Goal: Task Accomplishment & Management: Complete application form

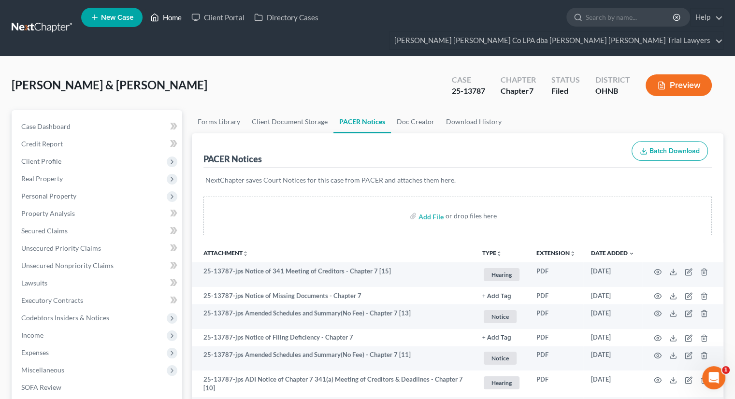
click at [176, 18] on link "Home" at bounding box center [165, 17] width 41 height 17
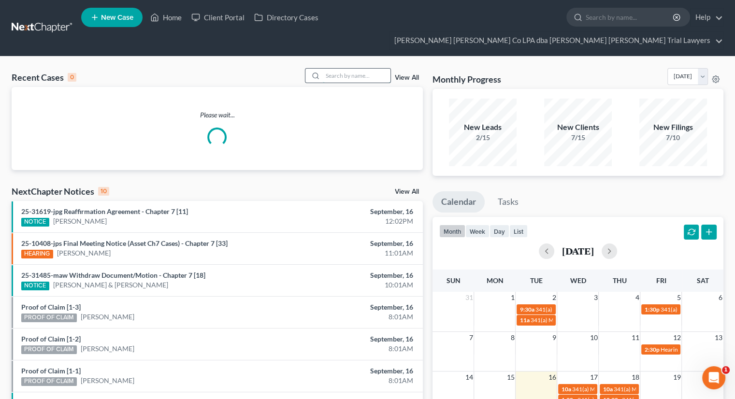
click at [341, 69] on input "search" at bounding box center [357, 76] width 68 height 14
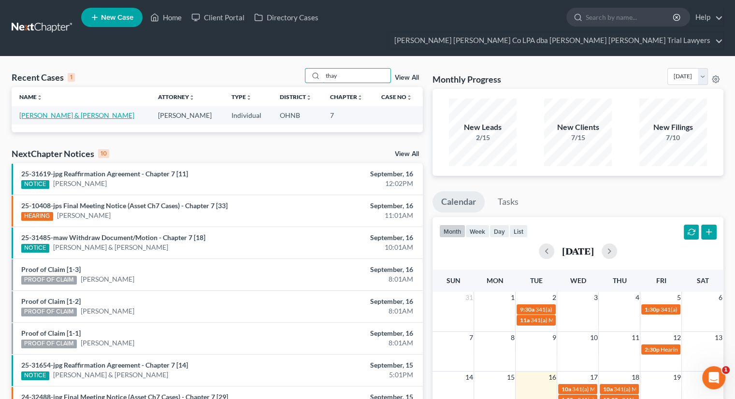
type input "thay"
click at [57, 111] on link "[PERSON_NAME] & [PERSON_NAME]" at bounding box center [76, 115] width 115 height 8
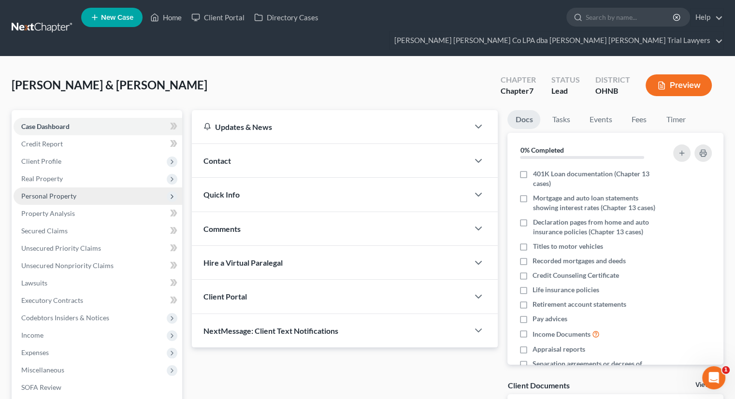
click at [77, 187] on span "Personal Property" at bounding box center [98, 195] width 169 height 17
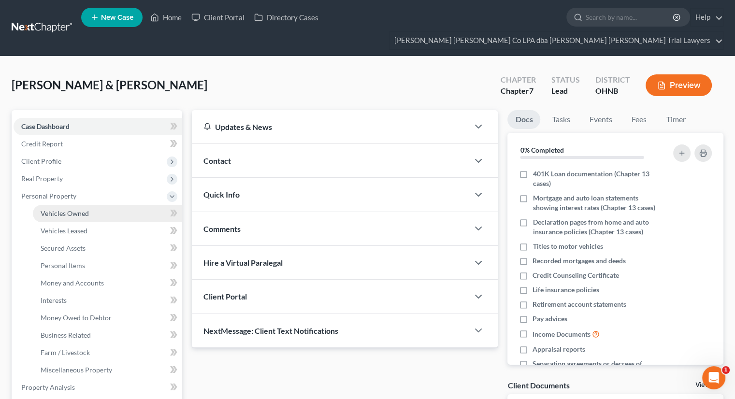
click at [80, 209] on span "Vehicles Owned" at bounding box center [65, 213] width 48 height 8
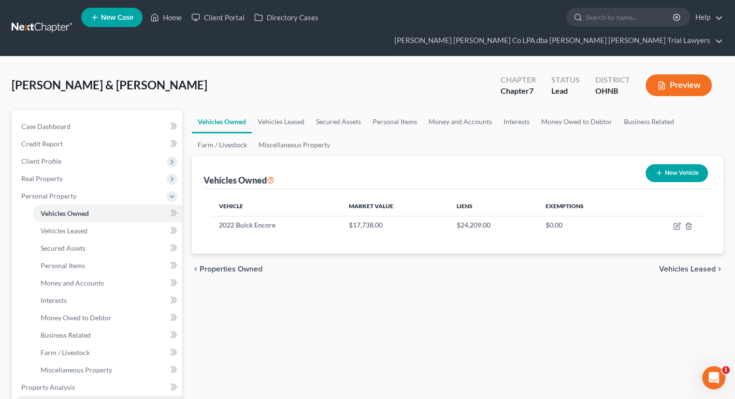
click at [52, 396] on link "Secured Claims" at bounding box center [98, 404] width 169 height 17
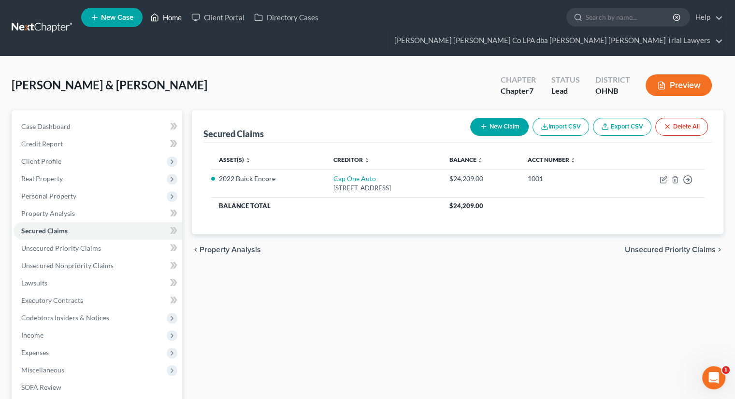
click at [176, 22] on link "Home" at bounding box center [165, 17] width 41 height 17
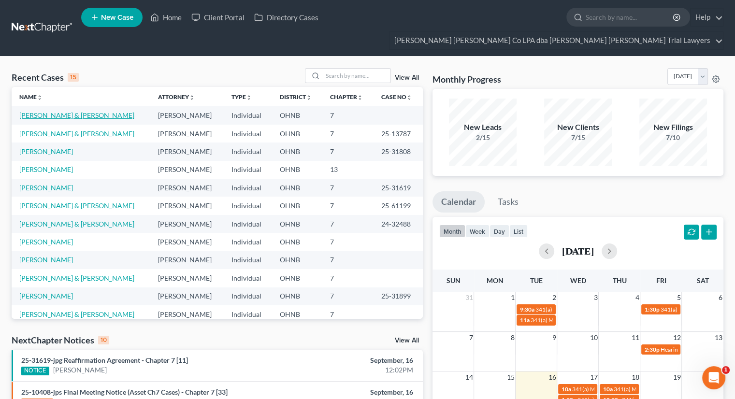
click at [71, 111] on link "[PERSON_NAME] & [PERSON_NAME]" at bounding box center [76, 115] width 115 height 8
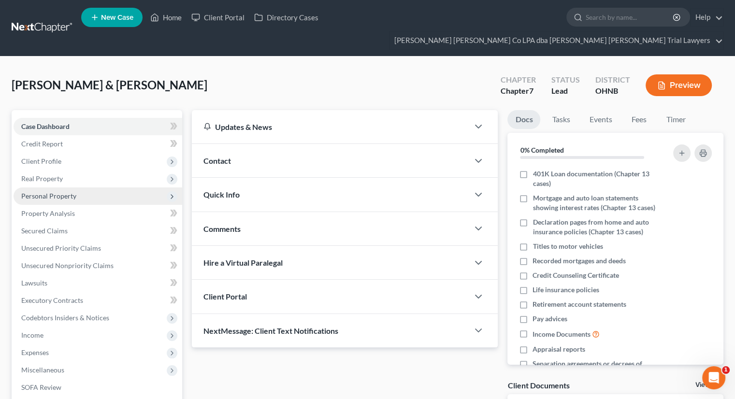
click at [91, 187] on span "Personal Property" at bounding box center [98, 195] width 169 height 17
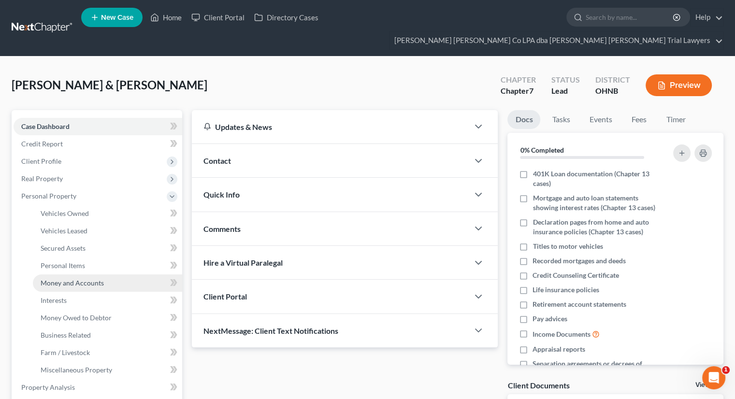
click at [92, 279] on span "Money and Accounts" at bounding box center [72, 283] width 63 height 8
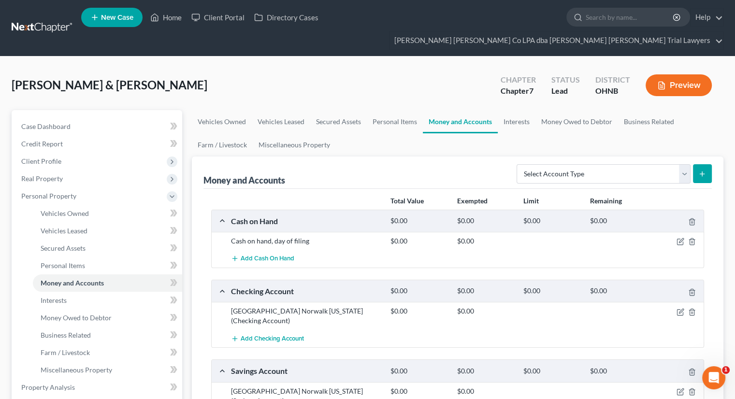
scroll to position [104, 0]
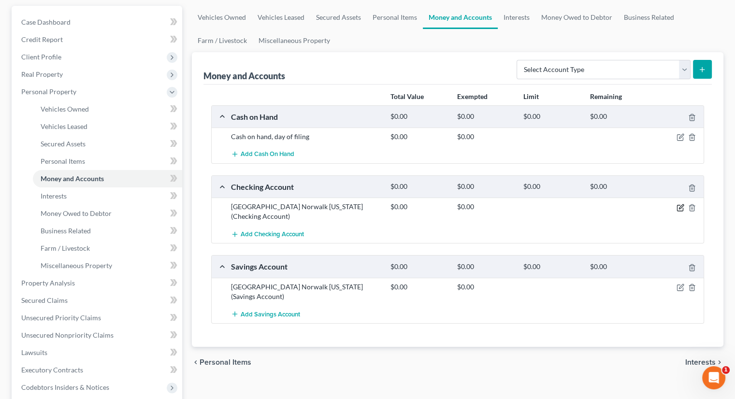
click at [678, 204] on icon "button" at bounding box center [680, 208] width 8 height 8
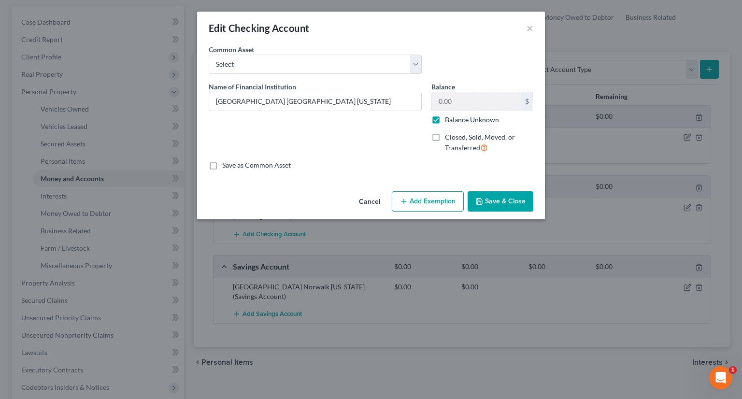
click at [515, 204] on button "Save & Close" at bounding box center [500, 201] width 66 height 20
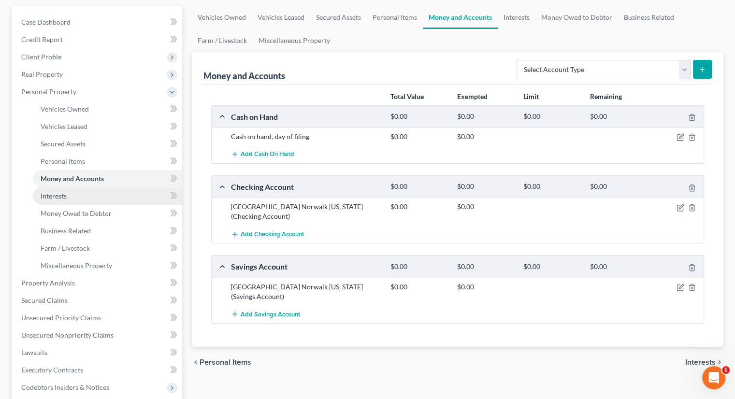
click at [98, 187] on link "Interests" at bounding box center [107, 195] width 149 height 17
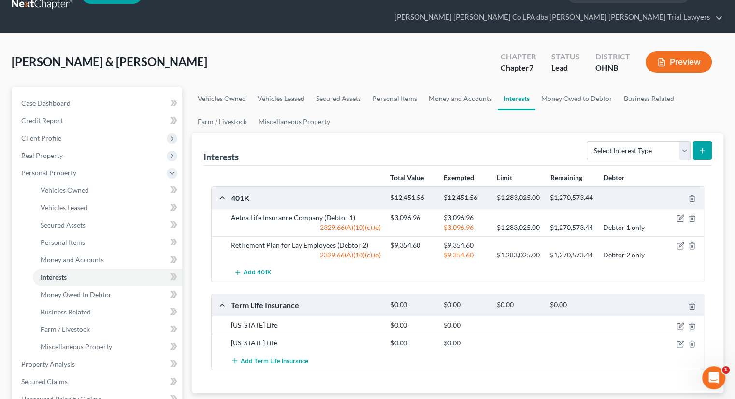
scroll to position [23, 0]
click at [332, 87] on link "Secured Assets" at bounding box center [338, 98] width 57 height 23
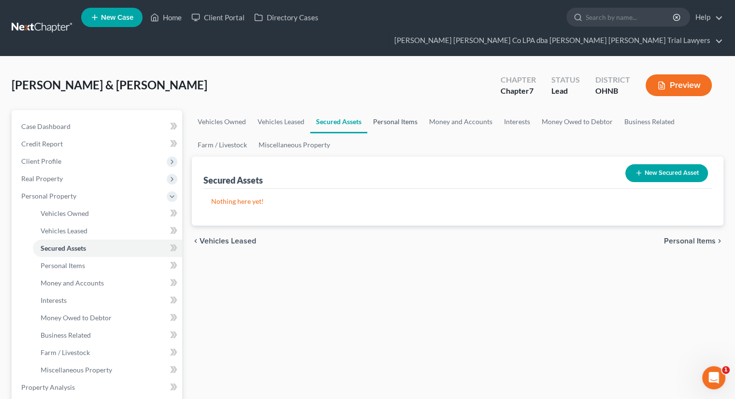
click at [411, 110] on link "Personal Items" at bounding box center [395, 121] width 56 height 23
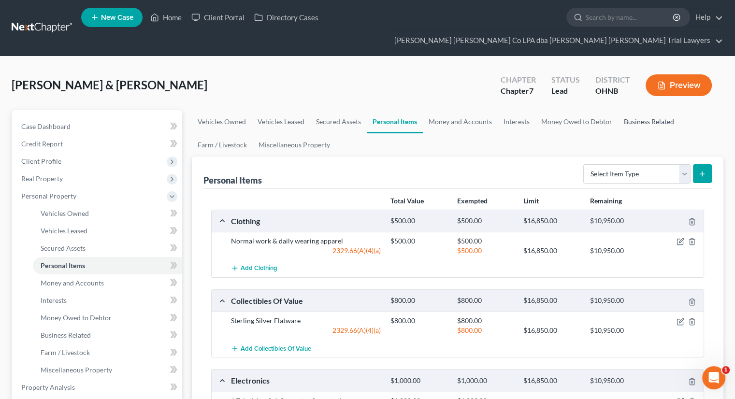
click at [633, 110] on link "Business Related" at bounding box center [649, 121] width 62 height 23
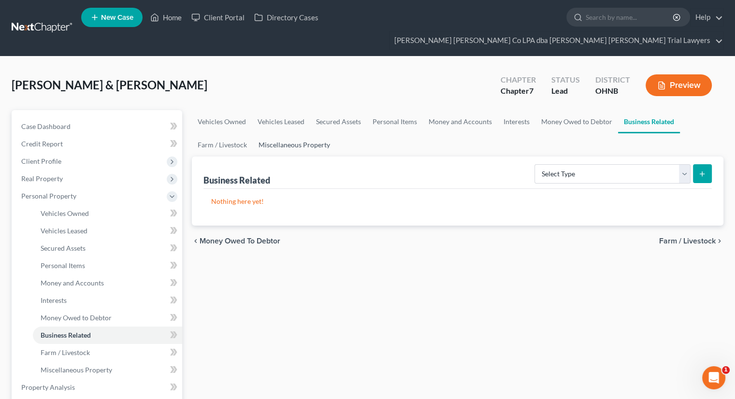
click at [295, 135] on link "Miscellaneous Property" at bounding box center [294, 144] width 83 height 23
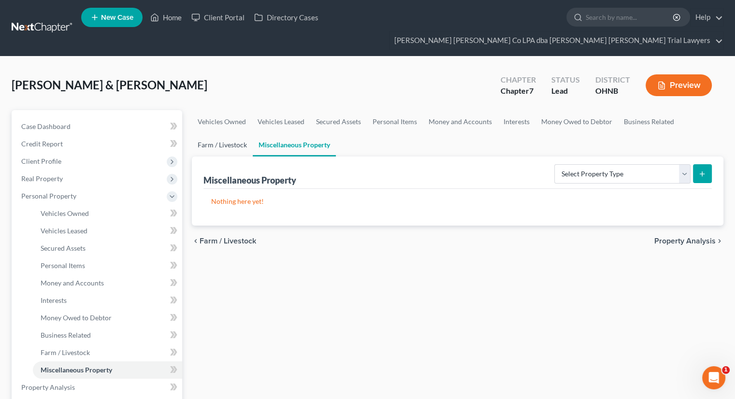
click at [237, 133] on link "Farm / Livestock" at bounding box center [222, 144] width 61 height 23
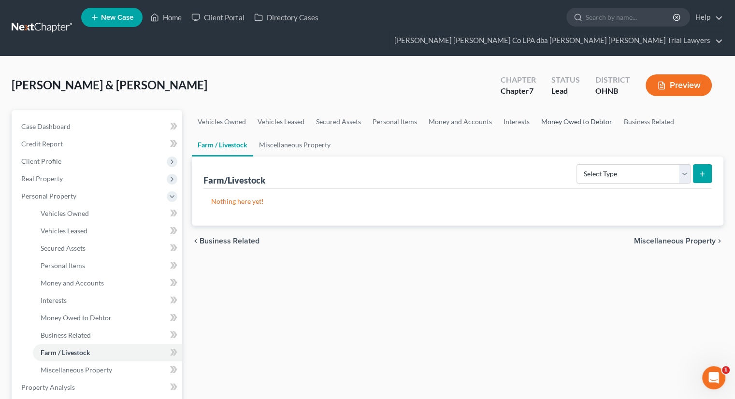
click at [577, 112] on link "Money Owed to Debtor" at bounding box center [576, 121] width 83 height 23
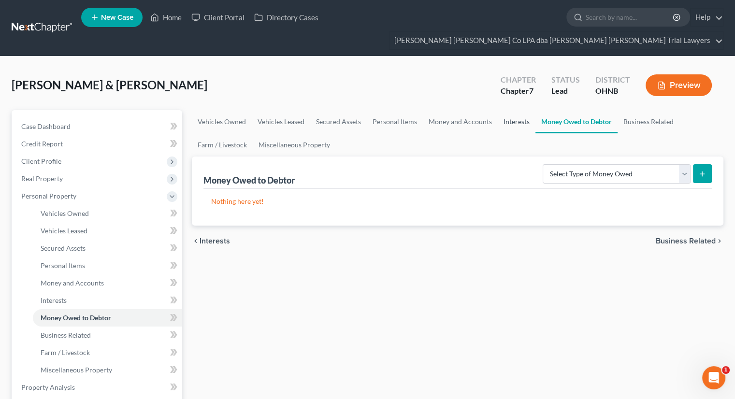
click at [513, 110] on link "Interests" at bounding box center [516, 121] width 38 height 23
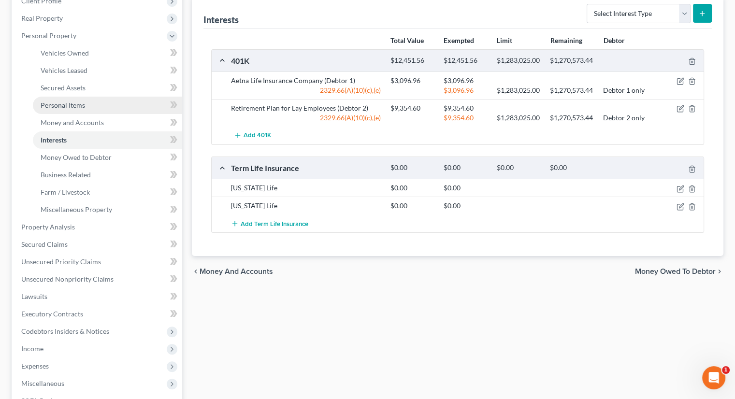
scroll to position [262, 0]
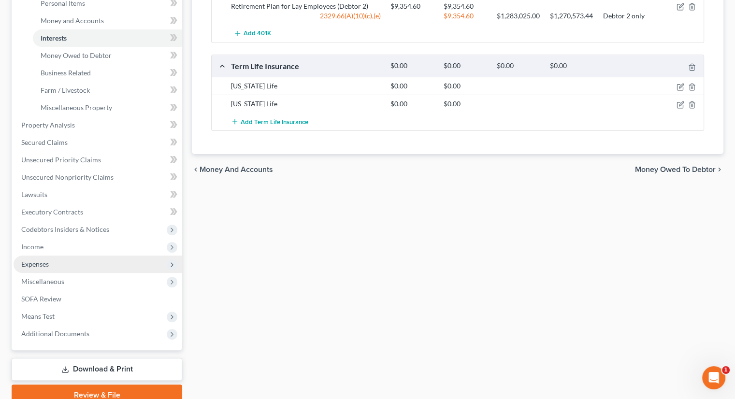
click at [52, 255] on span "Expenses" at bounding box center [98, 263] width 169 height 17
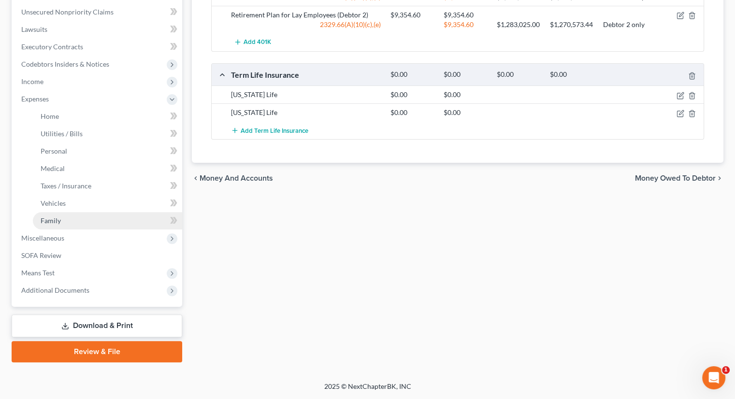
scroll to position [236, 0]
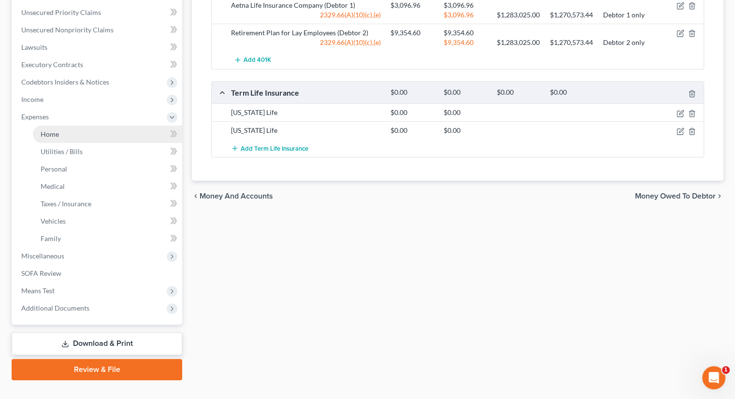
click at [69, 126] on link "Home" at bounding box center [107, 134] width 149 height 17
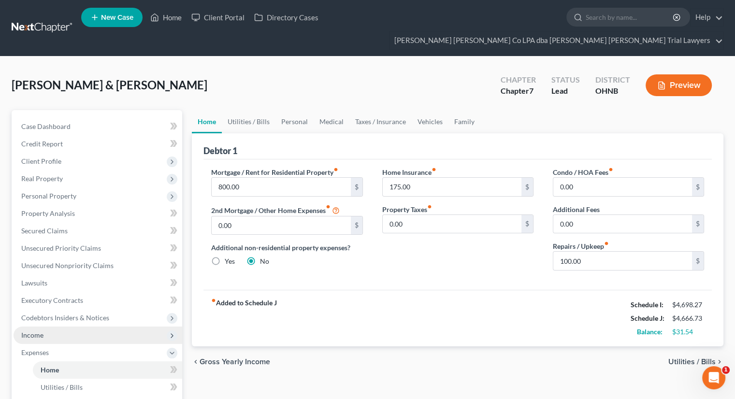
click at [51, 326] on span "Income" at bounding box center [98, 334] width 169 height 17
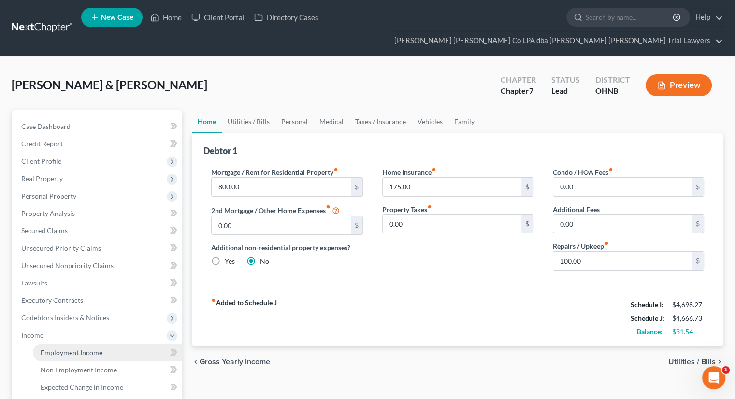
click at [57, 344] on link "Employment Income" at bounding box center [107, 352] width 149 height 17
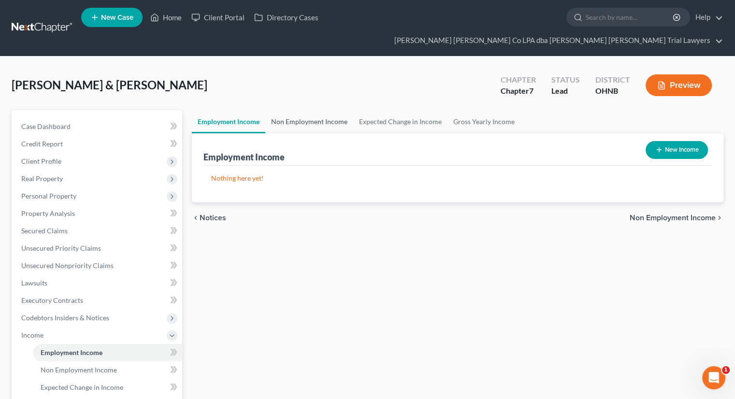
click at [295, 110] on link "Non Employment Income" at bounding box center [309, 121] width 88 height 23
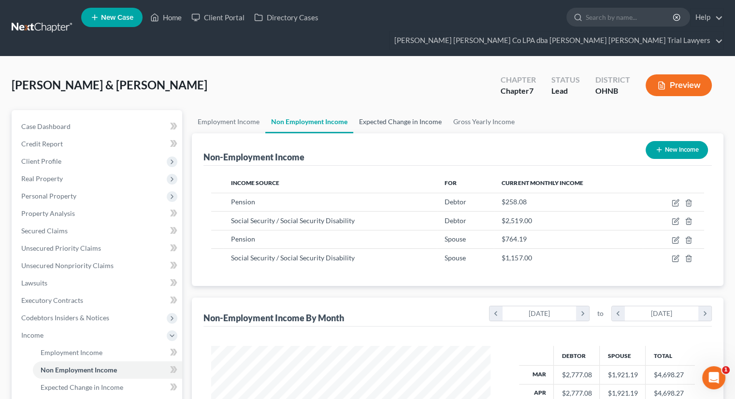
scroll to position [172, 298]
click at [388, 110] on link "Expected Change in Income" at bounding box center [400, 121] width 94 height 23
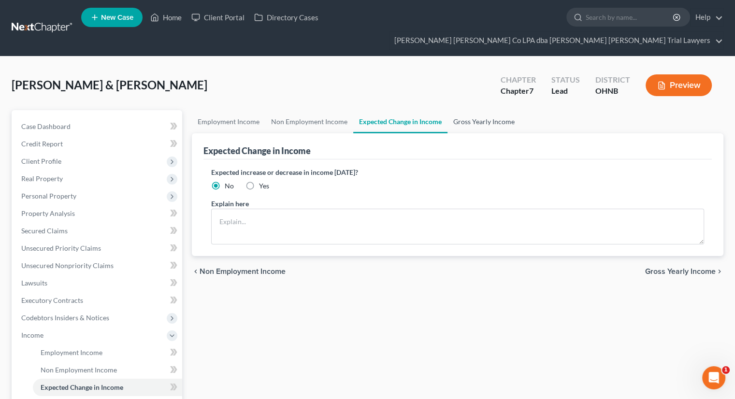
click at [476, 110] on link "Gross Yearly Income" at bounding box center [483, 121] width 73 height 23
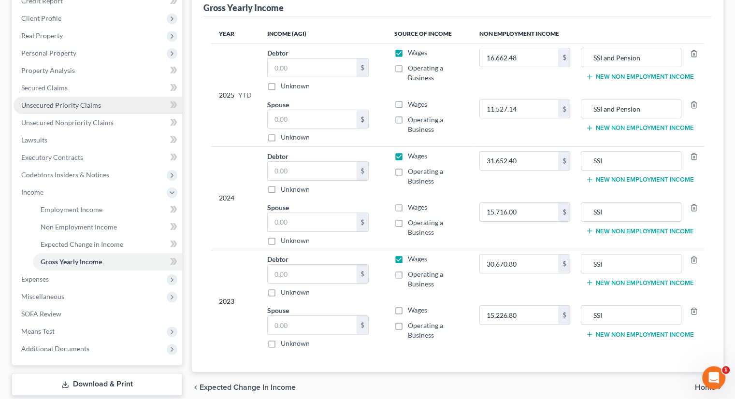
scroll to position [143, 0]
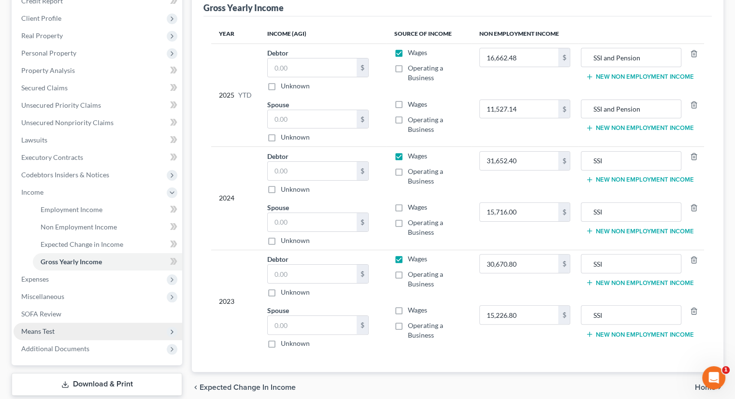
click at [60, 323] on span "Means Test" at bounding box center [98, 331] width 169 height 17
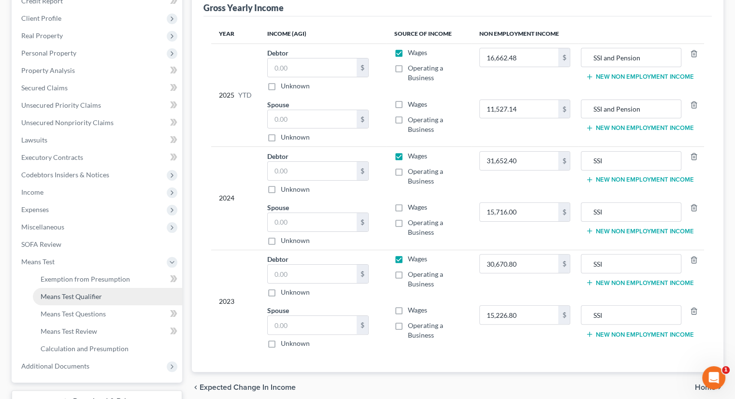
click at [73, 292] on span "Means Test Qualifier" at bounding box center [71, 296] width 61 height 8
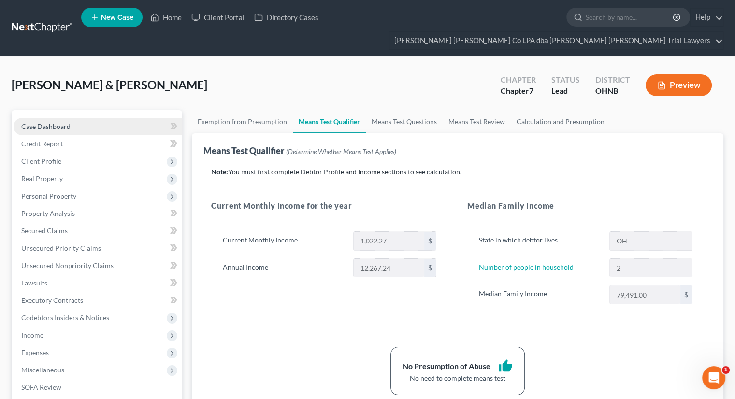
click at [108, 118] on link "Case Dashboard" at bounding box center [98, 126] width 169 height 17
